Goal: Information Seeking & Learning: Learn about a topic

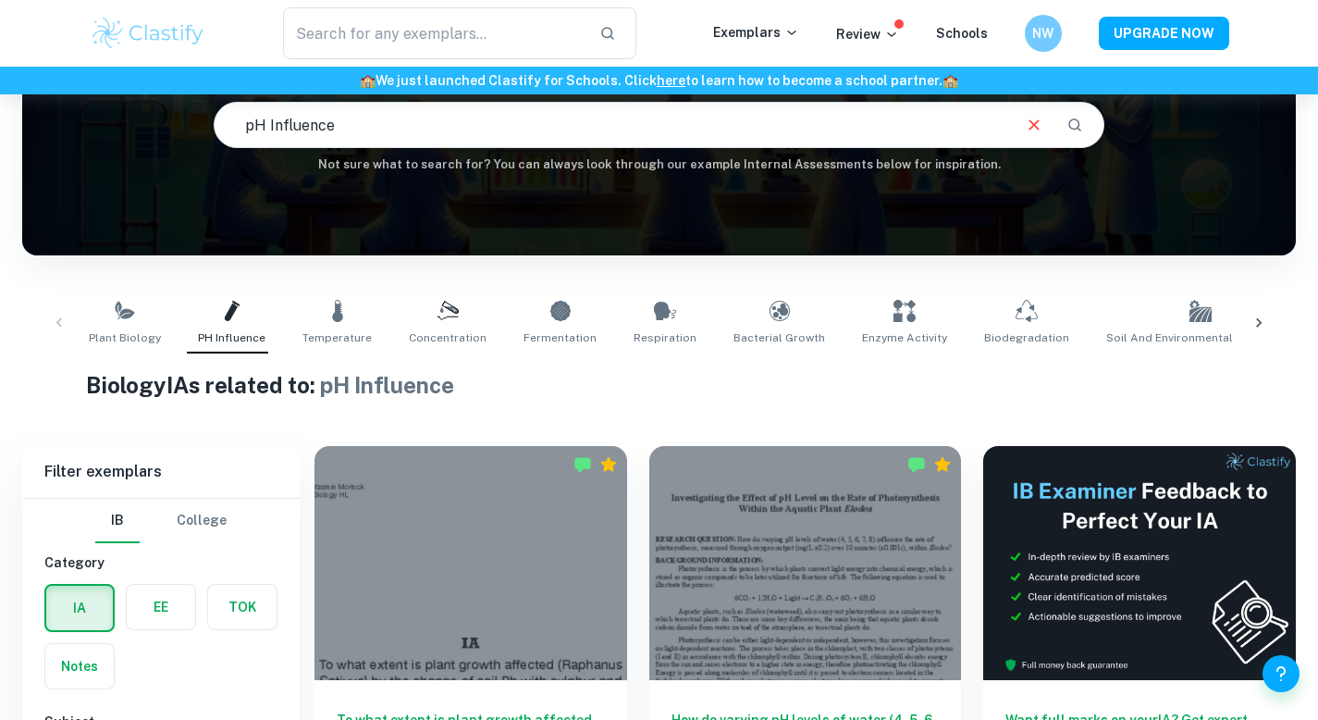
scroll to position [129, 0]
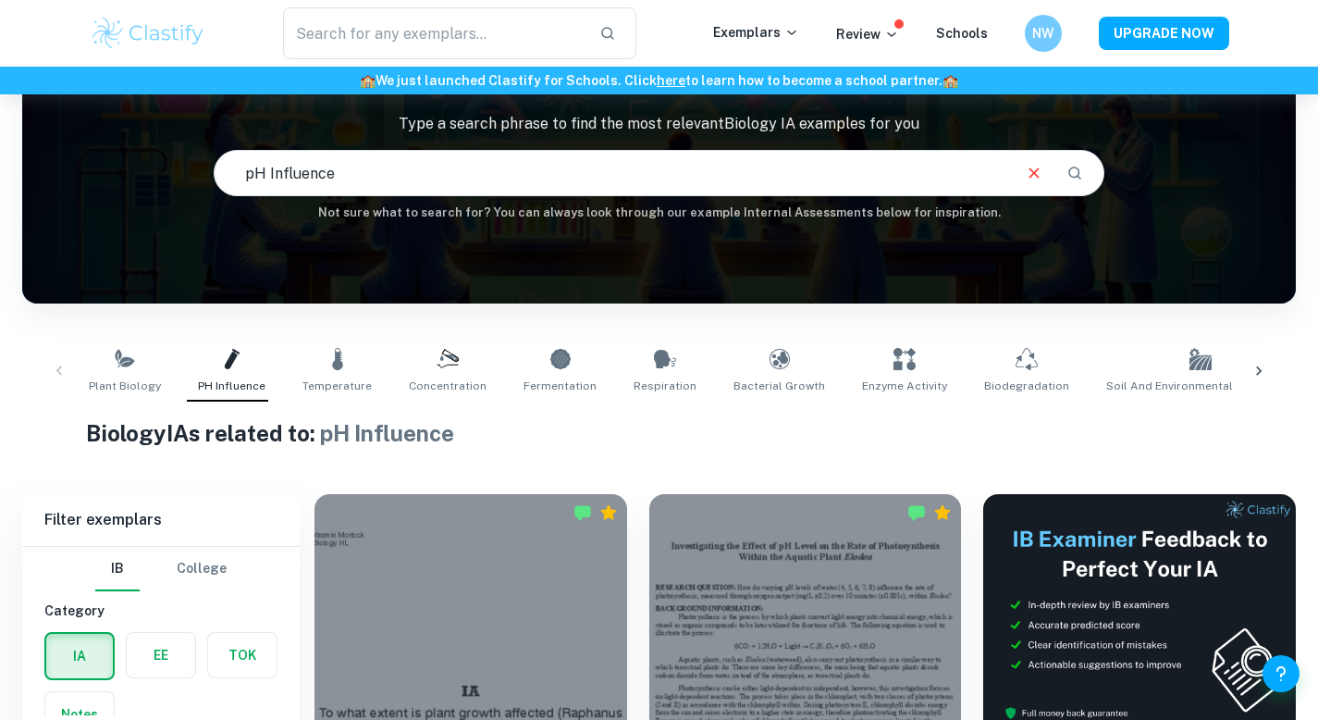
click at [641, 164] on input "pH Influence" at bounding box center [612, 173] width 795 height 52
type input "pH Influence hotspot"
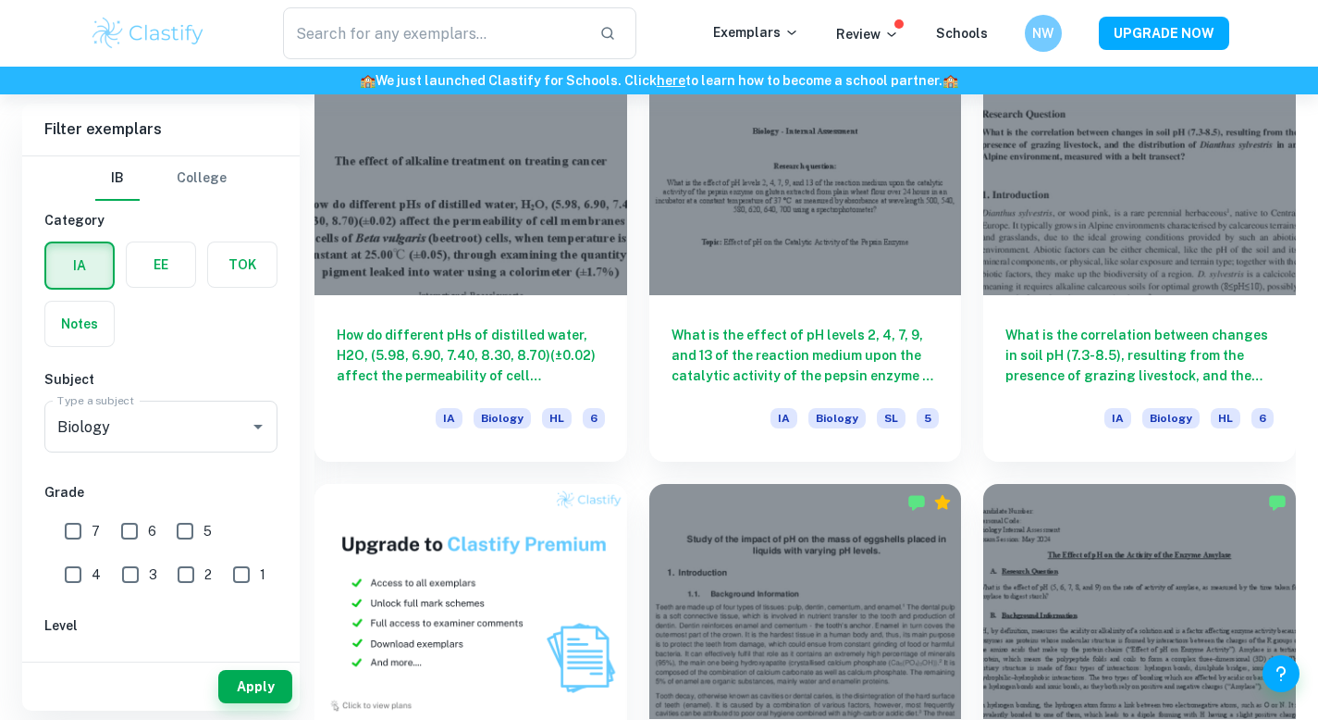
scroll to position [988, 0]
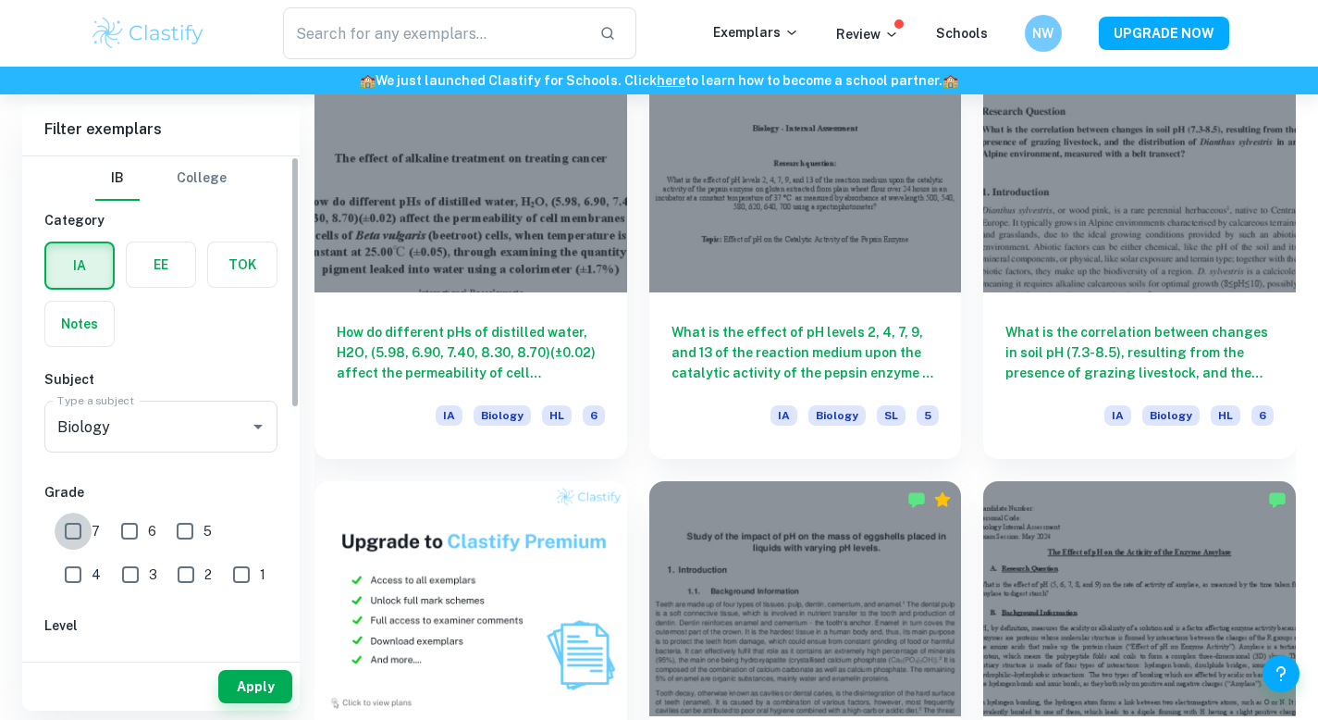
click at [80, 535] on input "7" at bounding box center [73, 530] width 37 height 37
checkbox input "true"
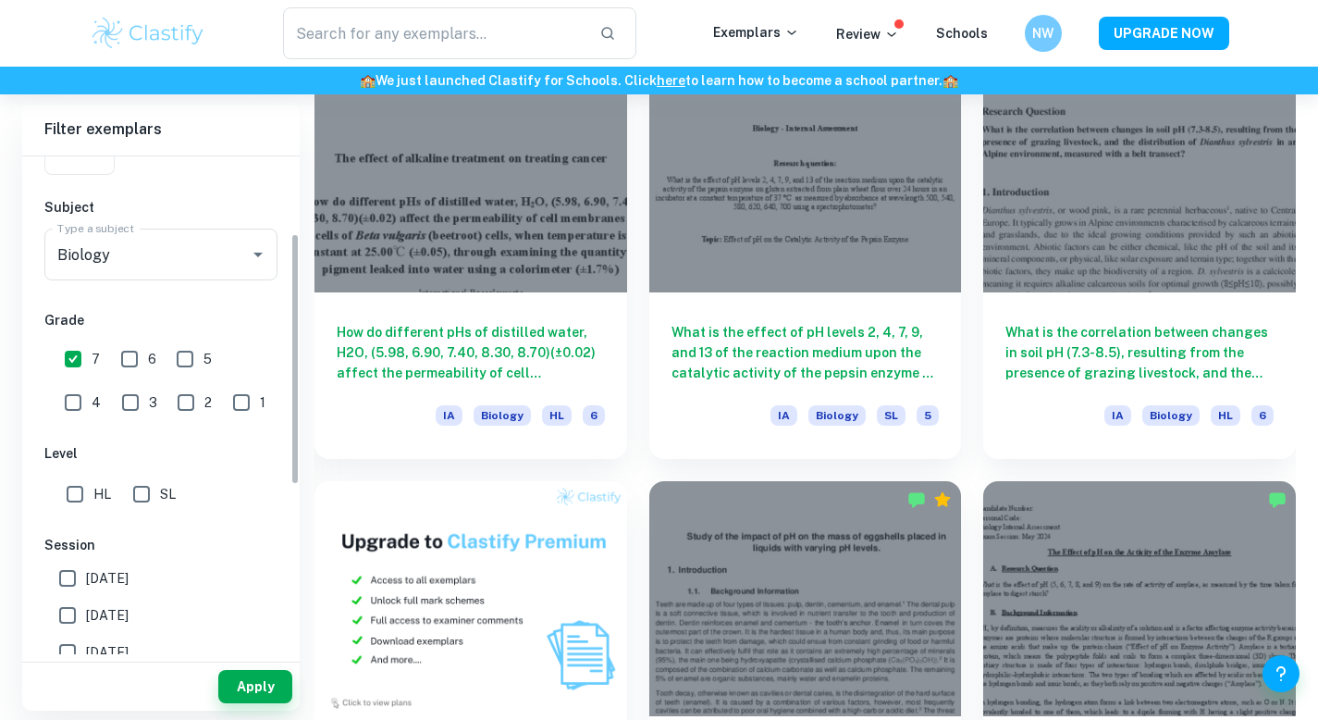
scroll to position [177, 0]
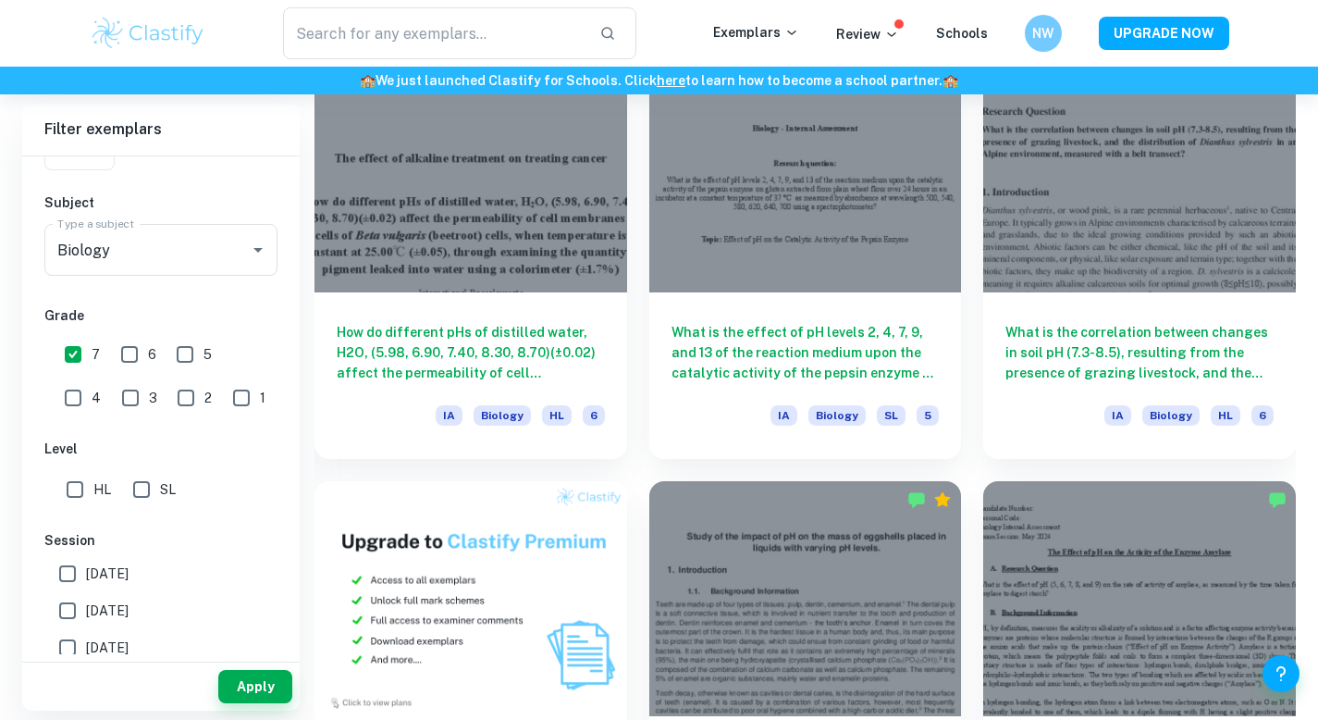
click at [80, 489] on input "HL" at bounding box center [74, 489] width 37 height 37
click at [235, 686] on button "Apply" at bounding box center [255, 686] width 74 height 33
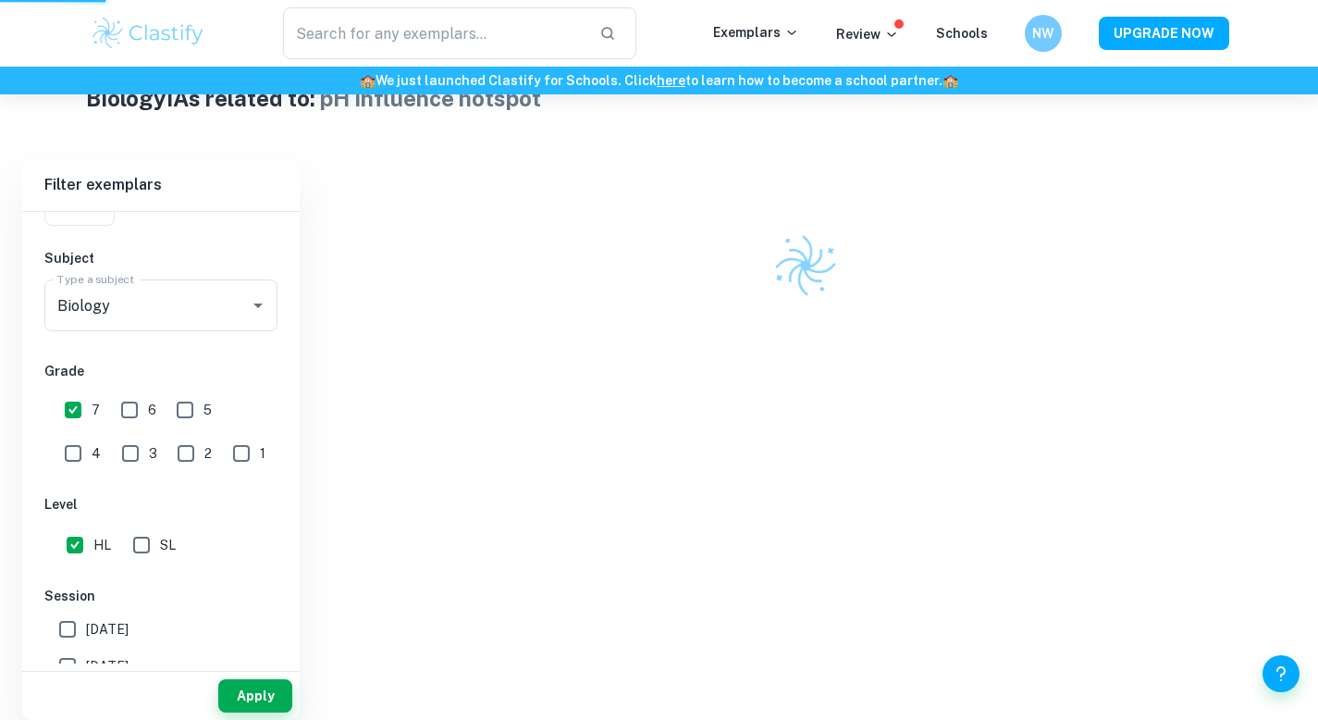
scroll to position [437, 0]
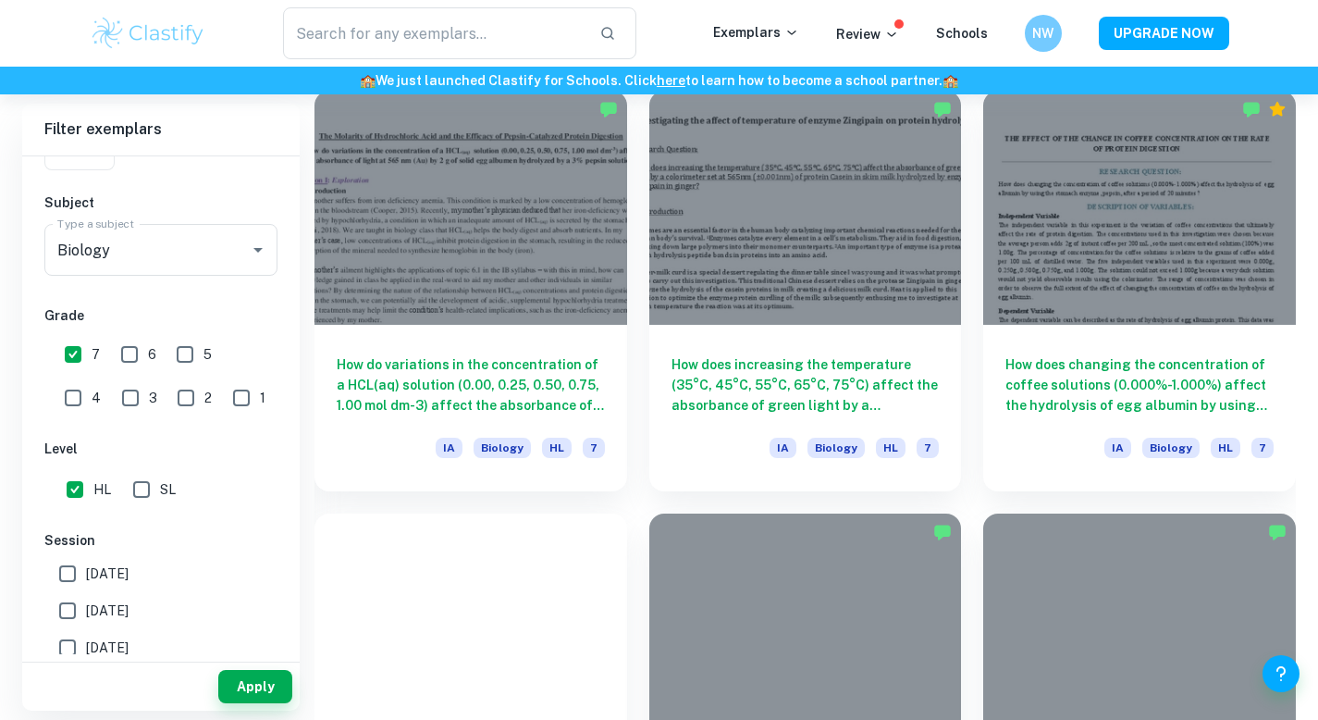
scroll to position [1114, 0]
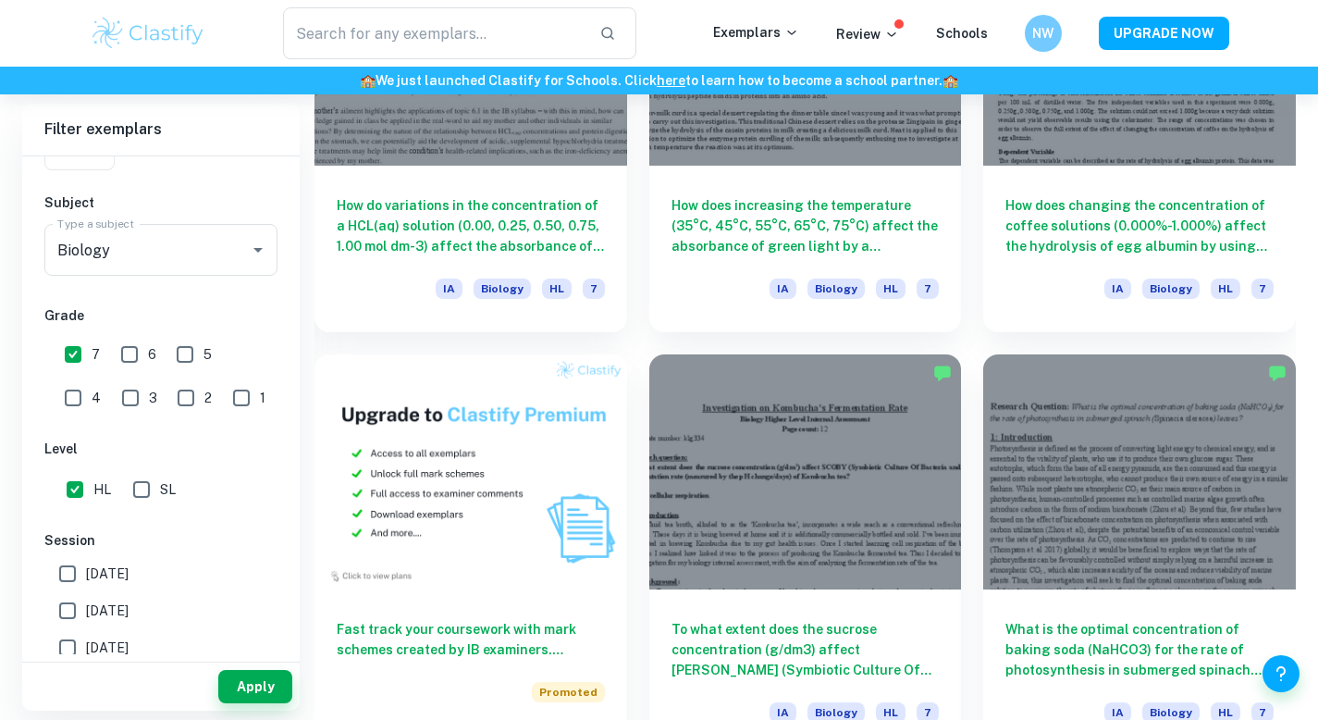
click at [79, 491] on input "HL" at bounding box center [74, 489] width 37 height 37
checkbox input "false"
click at [250, 685] on button "Apply" at bounding box center [255, 686] width 74 height 33
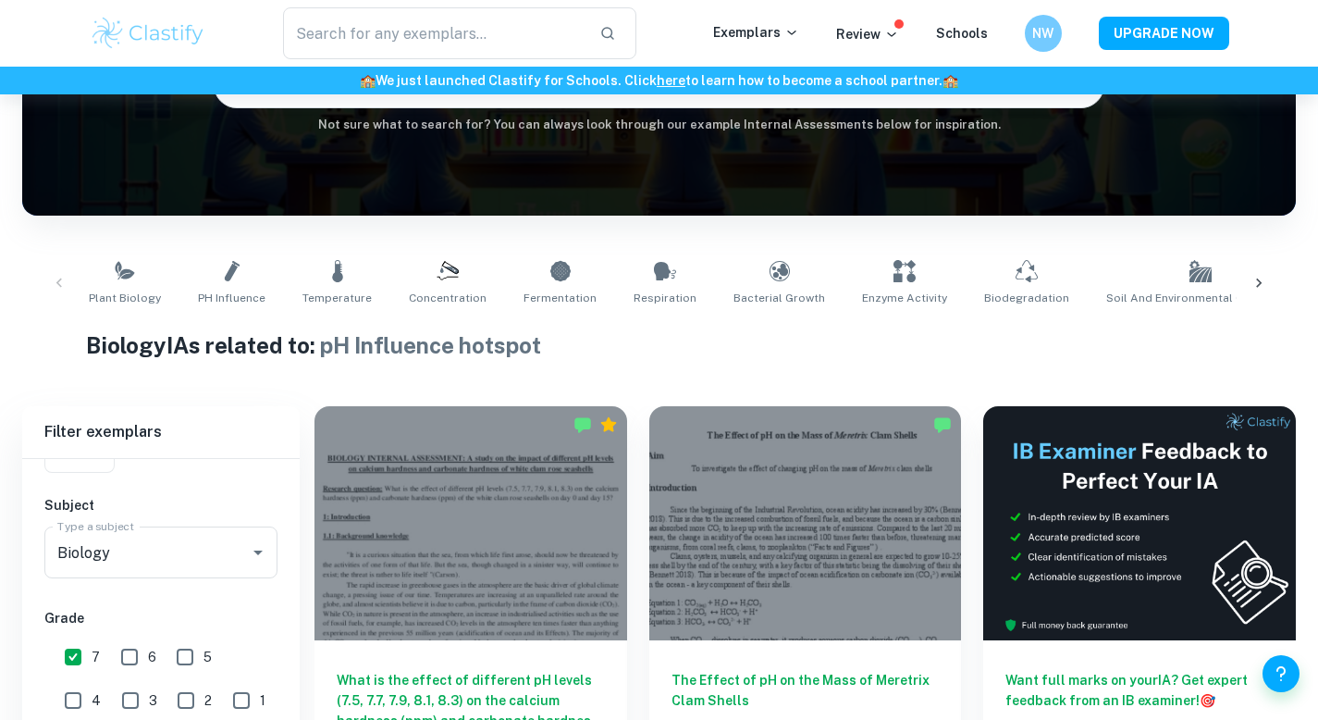
scroll to position [768, 0]
